Goal: Entertainment & Leisure: Consume media (video, audio)

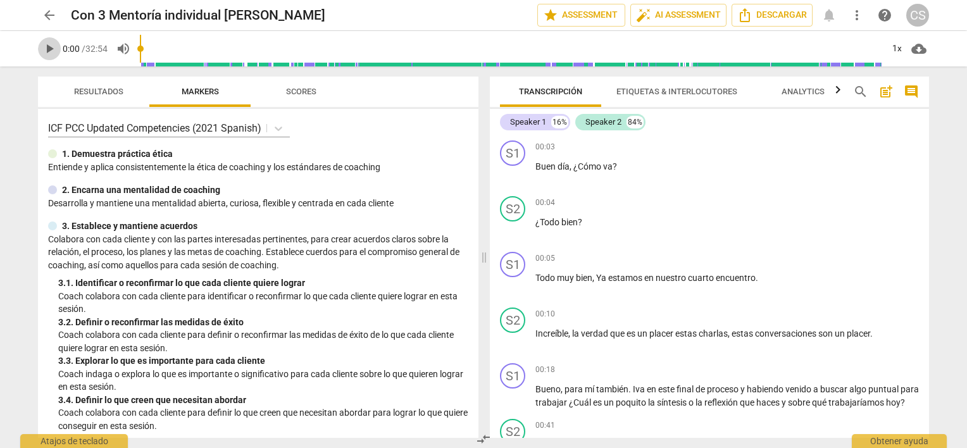
click at [50, 51] on span "play_arrow" at bounding box center [49, 48] width 15 height 15
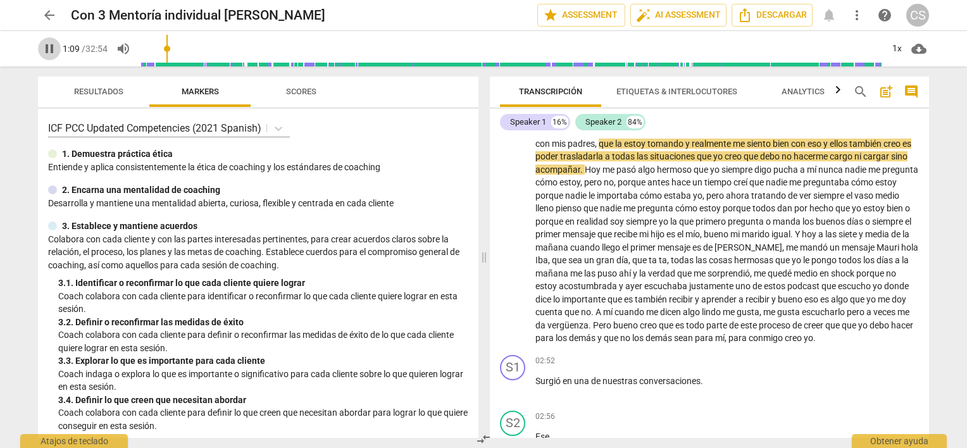
click at [50, 51] on span "pause" at bounding box center [49, 48] width 15 height 15
click at [50, 51] on span "play_arrow" at bounding box center [49, 48] width 15 height 15
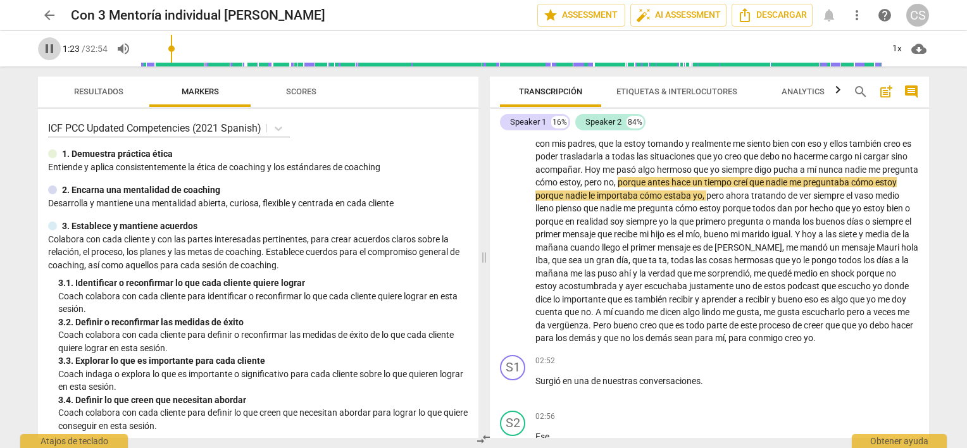
click at [50, 51] on span "pause" at bounding box center [49, 48] width 15 height 15
click at [50, 51] on span "play_arrow" at bounding box center [49, 48] width 15 height 15
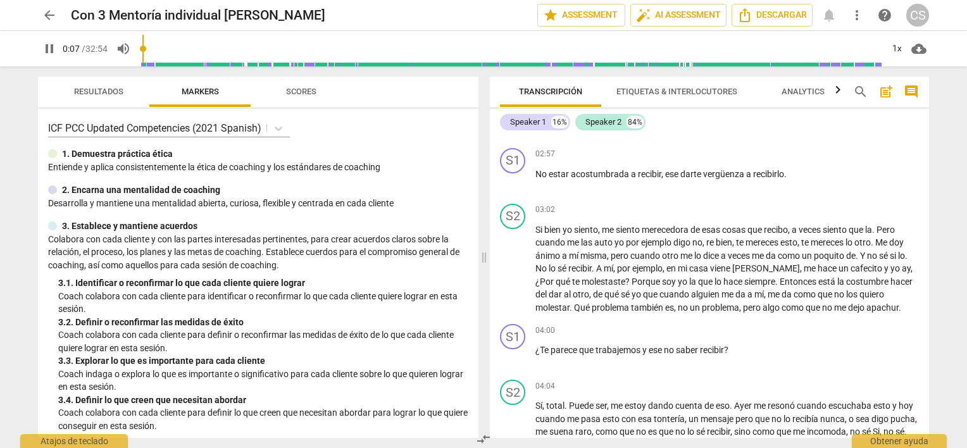
scroll to position [136, 0]
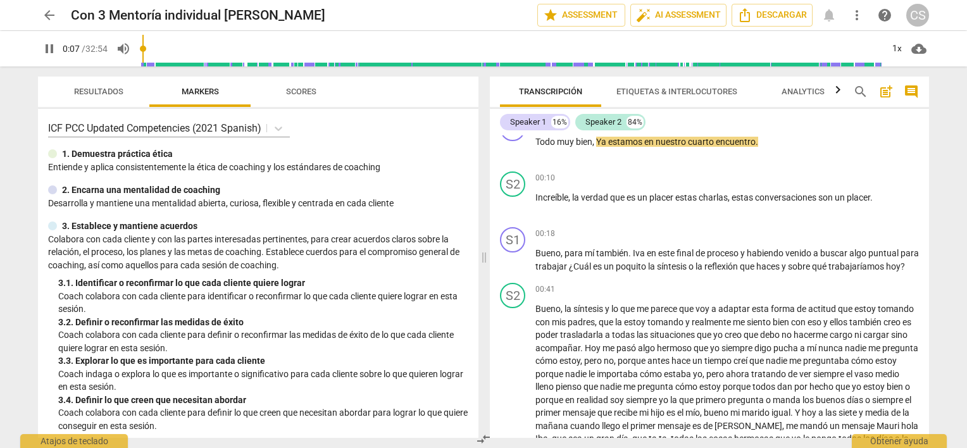
click at [145, 51] on input "range" at bounding box center [511, 48] width 742 height 40
click at [44, 48] on span "pause" at bounding box center [49, 48] width 15 height 15
type input "0"
click at [140, 53] on input "range" at bounding box center [511, 48] width 742 height 40
drag, startPoint x: 923, startPoint y: 147, endPoint x: 923, endPoint y: 137, distance: 10.1
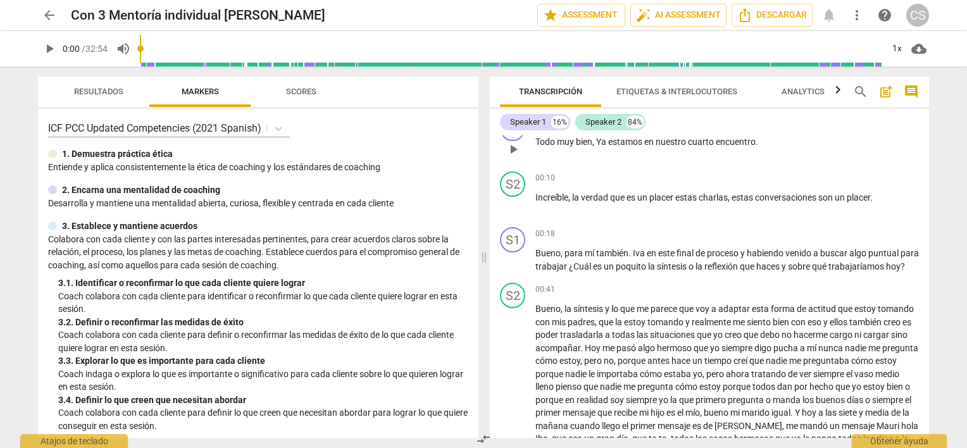
click at [923, 137] on div "S1 play_arrow pause 00:05 + Add competency keyboard_arrow_right Todo muy bien ,…" at bounding box center [709, 139] width 439 height 56
drag, startPoint x: 929, startPoint y: 149, endPoint x: 926, endPoint y: 136, distance: 12.9
click at [926, 136] on div "Transcripción Etiquetas & Interlocutores Analytics search post_add comment Spea…" at bounding box center [712, 256] width 454 height 381
